Goal: Task Accomplishment & Management: Use online tool/utility

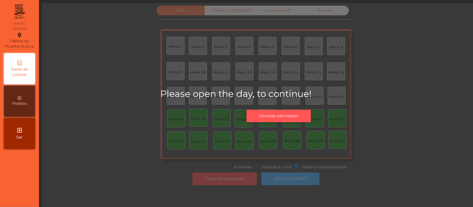
click at [285, 116] on button "Conceder permissões" at bounding box center [278, 116] width 64 height 13
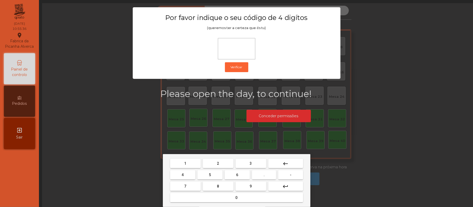
click at [217, 162] on span "2" at bounding box center [218, 164] width 2 height 4
click at [235, 175] on button "6" at bounding box center [237, 174] width 25 height 9
click at [184, 162] on span "1" at bounding box center [185, 164] width 2 height 4
click at [210, 175] on span "5" at bounding box center [210, 175] width 2 height 4
type input "****"
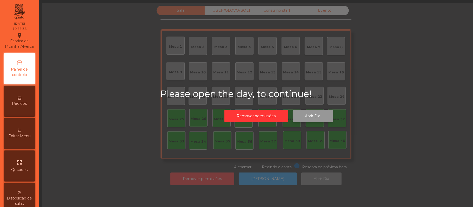
click at [313, 115] on button "Abrir Dia" at bounding box center [313, 116] width 40 height 13
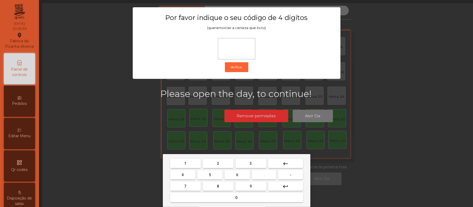
click at [218, 164] on span "2" at bounding box center [218, 164] width 2 height 4
click at [237, 175] on span "6" at bounding box center [237, 175] width 2 height 4
click at [188, 164] on button "1" at bounding box center [185, 163] width 31 height 9
click at [210, 175] on span "5" at bounding box center [210, 175] width 2 height 4
type input "****"
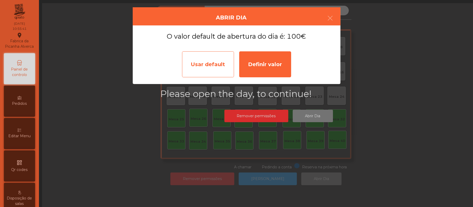
click at [214, 61] on div "Usar default" at bounding box center [208, 64] width 52 height 26
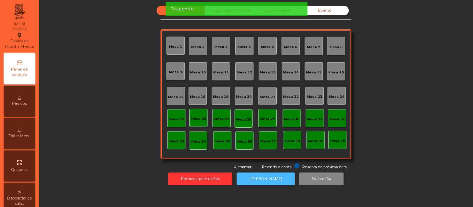
click at [263, 179] on button "[PERSON_NAME]" at bounding box center [266, 179] width 58 height 13
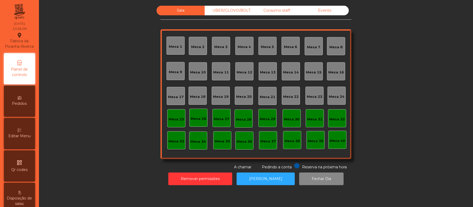
click at [316, 140] on div "Mesa 39" at bounding box center [316, 141] width 16 height 5
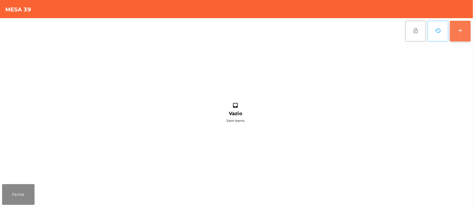
click at [457, 33] on div "add" at bounding box center [460, 31] width 6 height 6
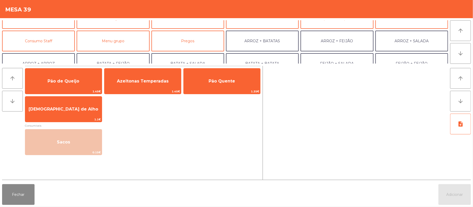
scroll to position [38, 0]
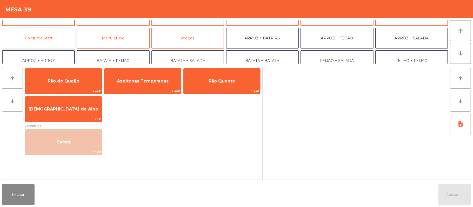
click at [50, 41] on button "Consumo Staff" at bounding box center [38, 38] width 73 height 21
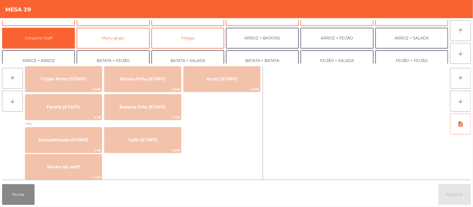
scroll to position [247, 0]
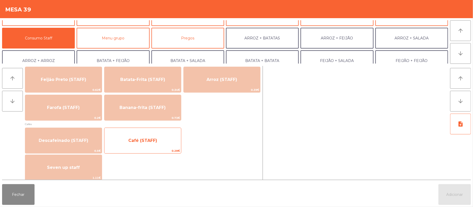
click at [159, 139] on span "Café (STAFF)" at bounding box center [142, 141] width 77 height 14
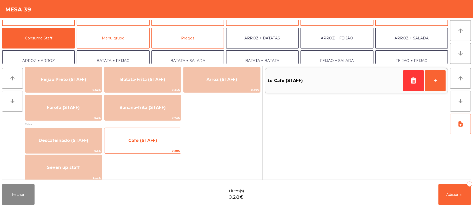
click at [156, 139] on span "Café (STAFF)" at bounding box center [142, 141] width 77 height 14
click at [155, 140] on span "Café (STAFF)" at bounding box center [142, 140] width 29 height 5
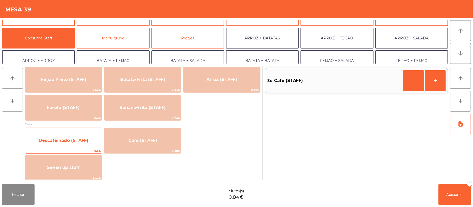
click at [76, 138] on span "Descafeinado (STAFF)" at bounding box center [64, 140] width 50 height 5
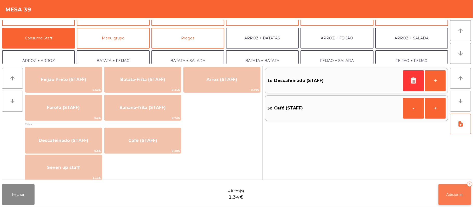
click at [454, 195] on span "Adicionar" at bounding box center [454, 194] width 17 height 5
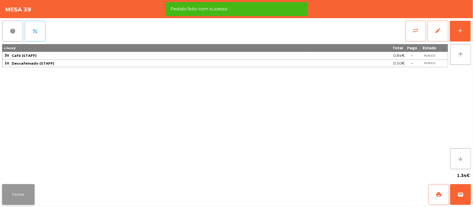
click at [27, 194] on button "Fechar" at bounding box center [18, 194] width 32 height 21
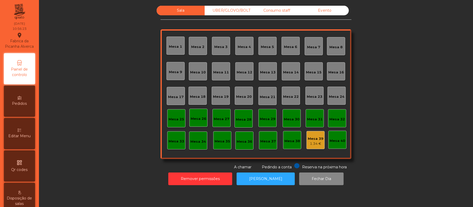
click at [268, 138] on div "Mesa 37" at bounding box center [268, 140] width 16 height 7
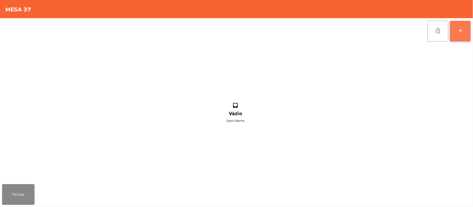
click at [457, 32] on div "add" at bounding box center [460, 31] width 6 height 6
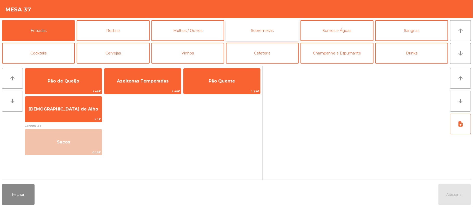
click at [264, 34] on button "Sobremesas" at bounding box center [262, 30] width 73 height 21
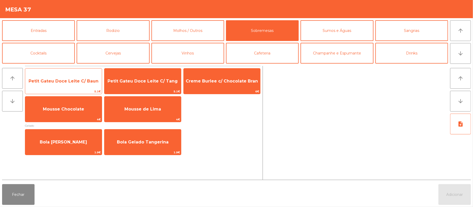
click at [74, 80] on span "Petit Gateu Doce Leite C/ Baun" at bounding box center [64, 81] width 70 height 5
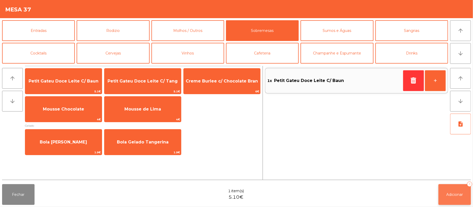
click at [448, 203] on button "Adicionar 1" at bounding box center [454, 194] width 32 height 21
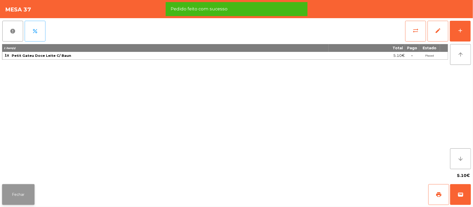
click at [21, 194] on button "Fechar" at bounding box center [18, 194] width 32 height 21
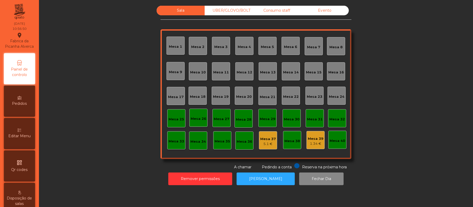
click at [169, 47] on div "Mesa 1" at bounding box center [175, 46] width 13 height 5
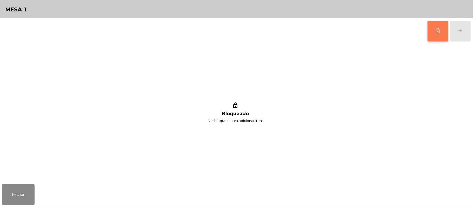
click at [433, 31] on button "lock_outline" at bounding box center [437, 31] width 21 height 21
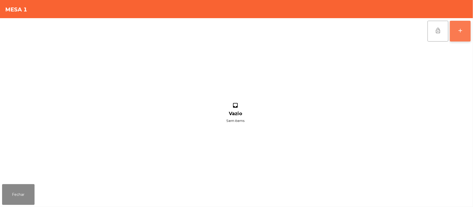
click at [469, 36] on button "add" at bounding box center [460, 31] width 21 height 21
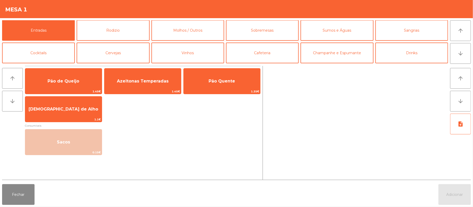
scroll to position [0, 0]
click at [125, 31] on button "Rodizio" at bounding box center [113, 30] width 73 height 21
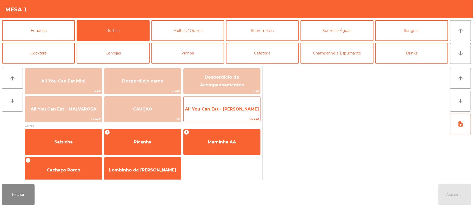
click at [238, 110] on span "All You Can Eat - [PERSON_NAME]" at bounding box center [222, 109] width 74 height 5
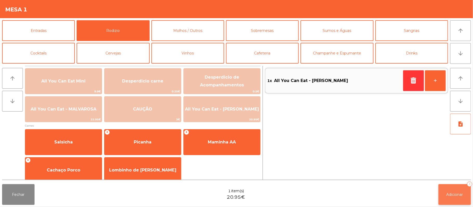
click at [454, 194] on span "Adicionar" at bounding box center [454, 194] width 17 height 5
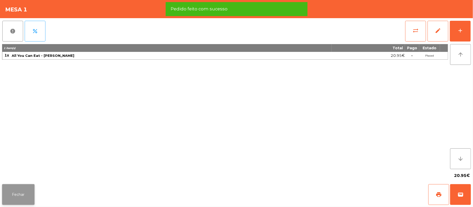
click at [15, 186] on button "Fechar" at bounding box center [18, 194] width 32 height 21
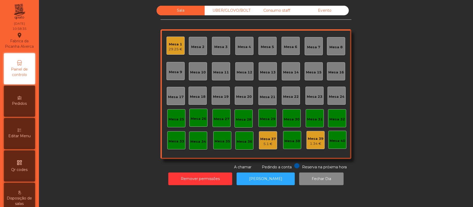
click at [177, 45] on div "Mesa 1" at bounding box center [176, 44] width 14 height 5
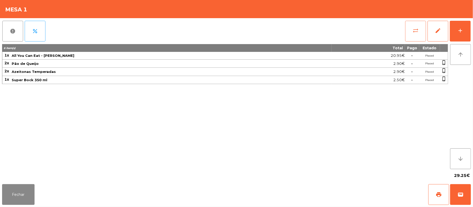
click at [413, 31] on span "sync_alt" at bounding box center [415, 31] width 6 height 6
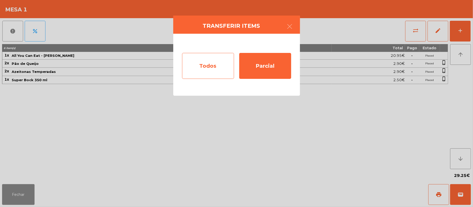
click at [212, 68] on div "Todos" at bounding box center [208, 66] width 52 height 26
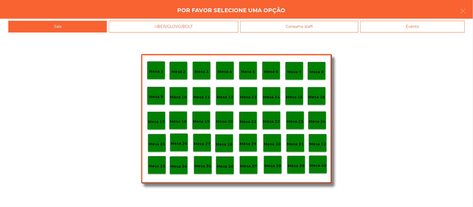
click at [250, 163] on p "Mesa 37" at bounding box center [248, 166] width 17 height 6
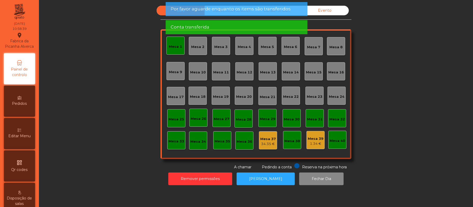
click at [169, 49] on div "Mesa 1" at bounding box center [175, 46] width 18 height 18
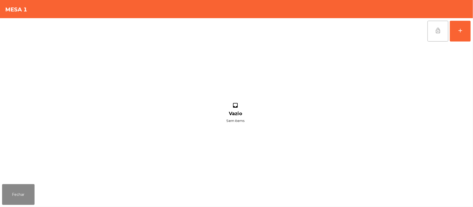
click at [431, 31] on button "lock_open" at bounding box center [437, 31] width 21 height 21
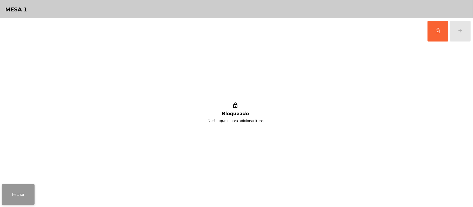
click at [18, 204] on button "Fechar" at bounding box center [18, 194] width 32 height 21
